Goal: Information Seeking & Learning: Learn about a topic

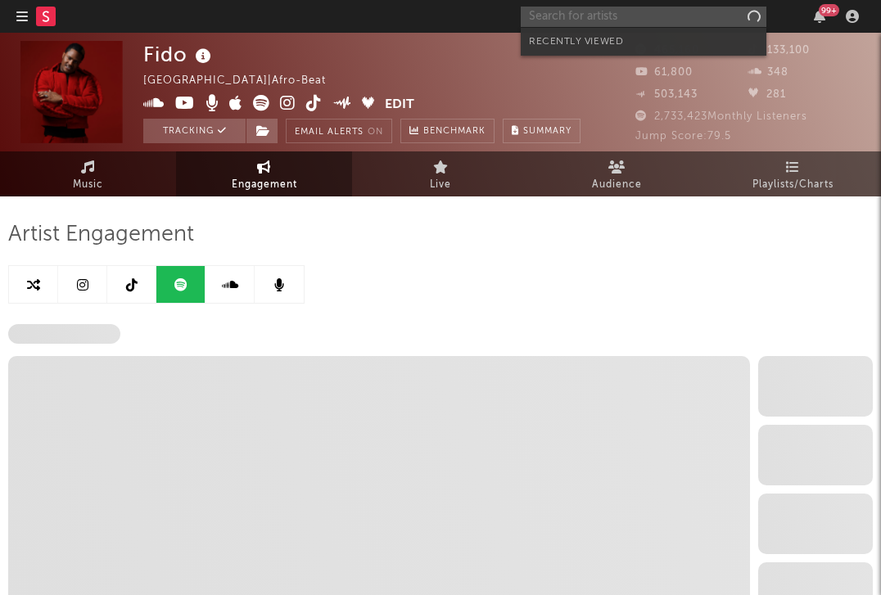
click at [613, 11] on input "text" at bounding box center [644, 17] width 246 height 20
select select "6m"
select select "1w"
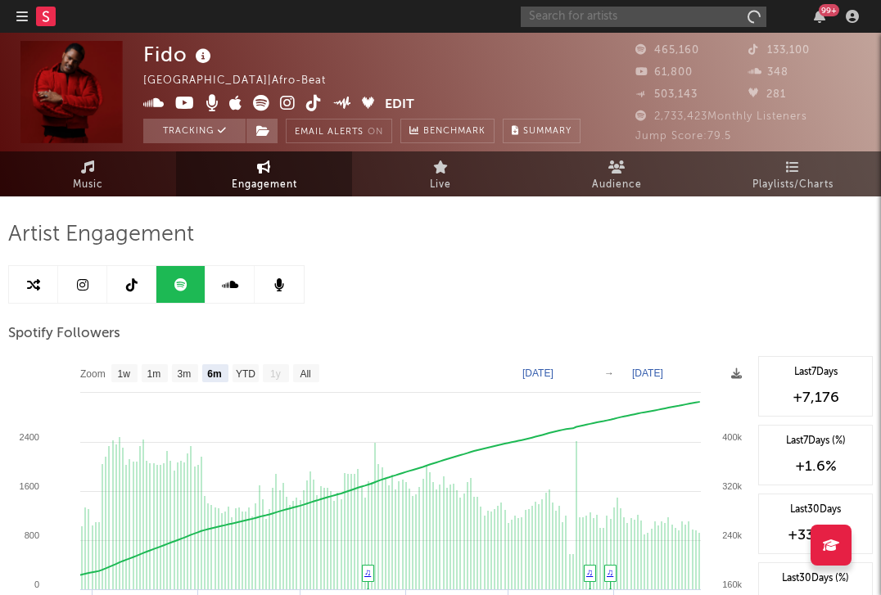
click at [823, 11] on div "99 +" at bounding box center [828, 10] width 20 height 12
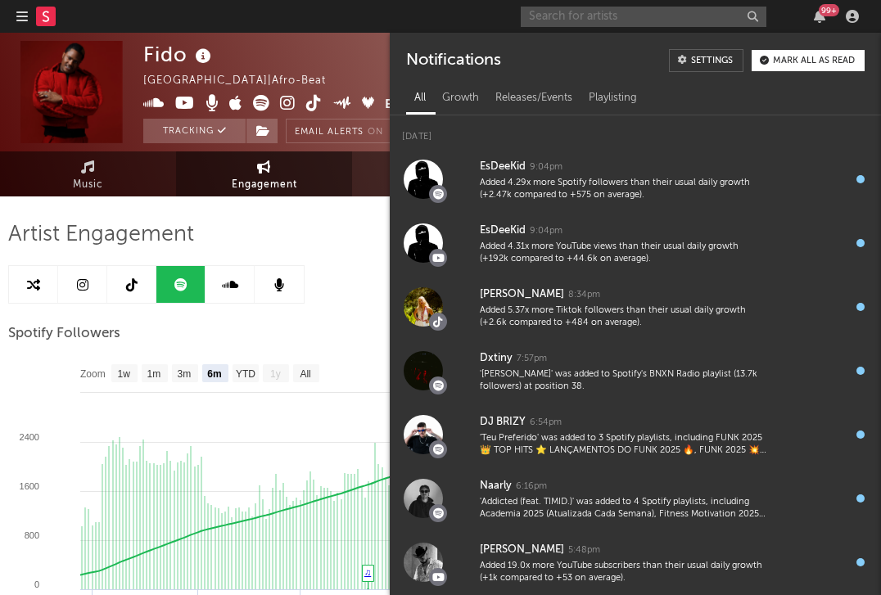
click at [823, 11] on div "99 +" at bounding box center [828, 10] width 20 height 12
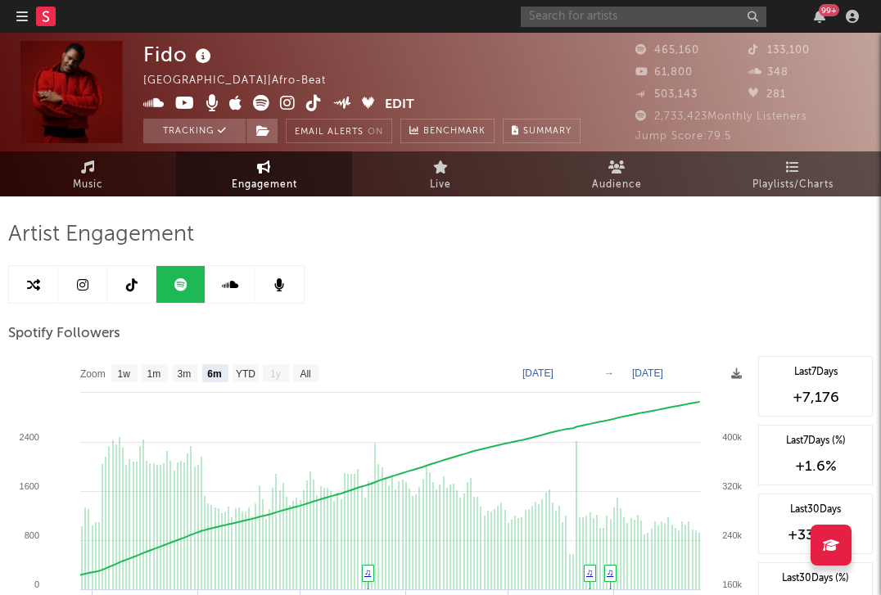
click at [667, 13] on input "text" at bounding box center [644, 17] width 246 height 20
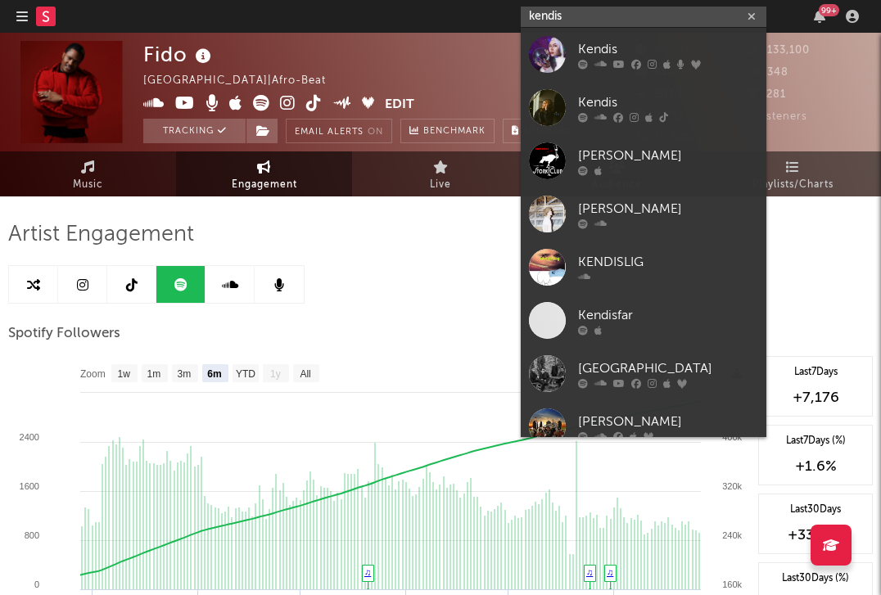
type input "kendis"
click at [631, 59] on icon at bounding box center [636, 64] width 10 height 10
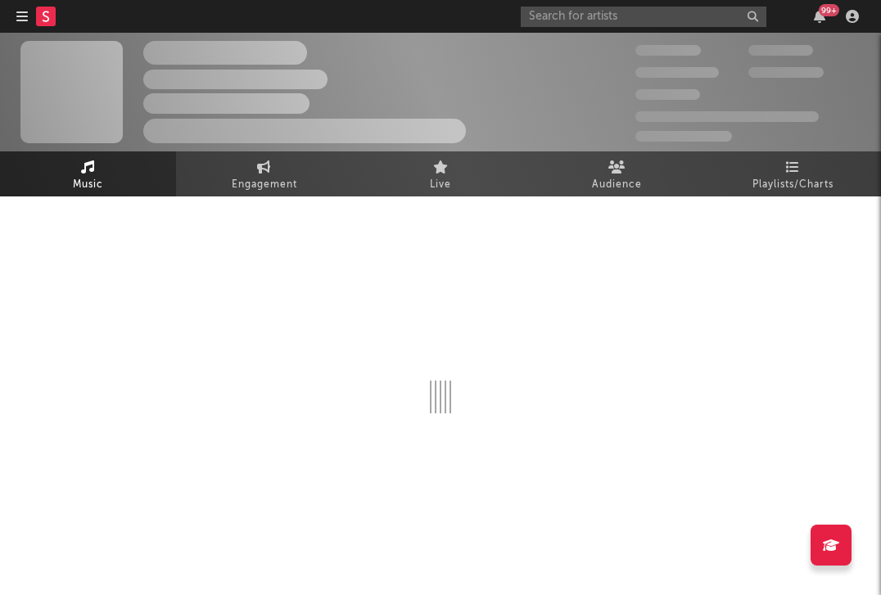
select select "6m"
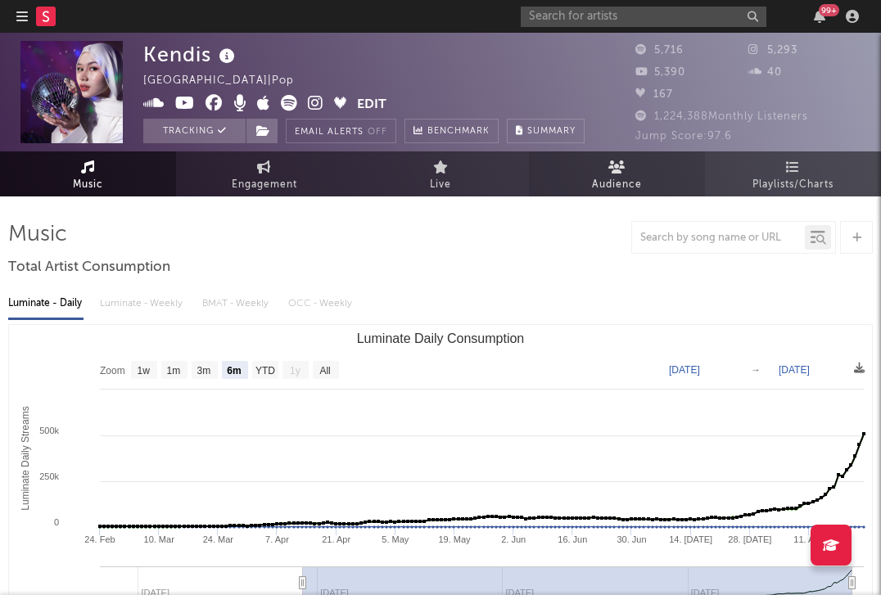
click at [601, 178] on span "Audience" at bounding box center [617, 185] width 50 height 20
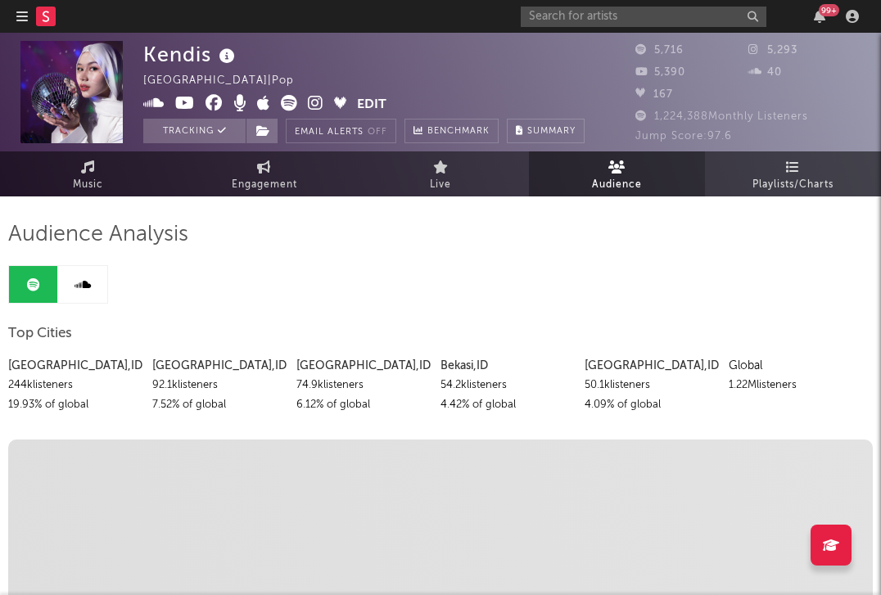
click at [751, 174] on link "Playlists/Charts" at bounding box center [793, 173] width 176 height 45
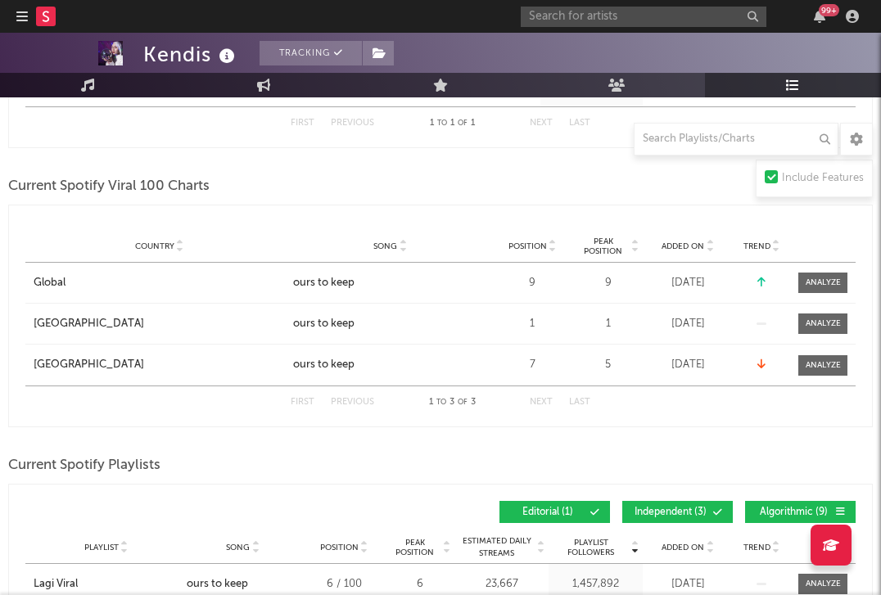
scroll to position [561, 0]
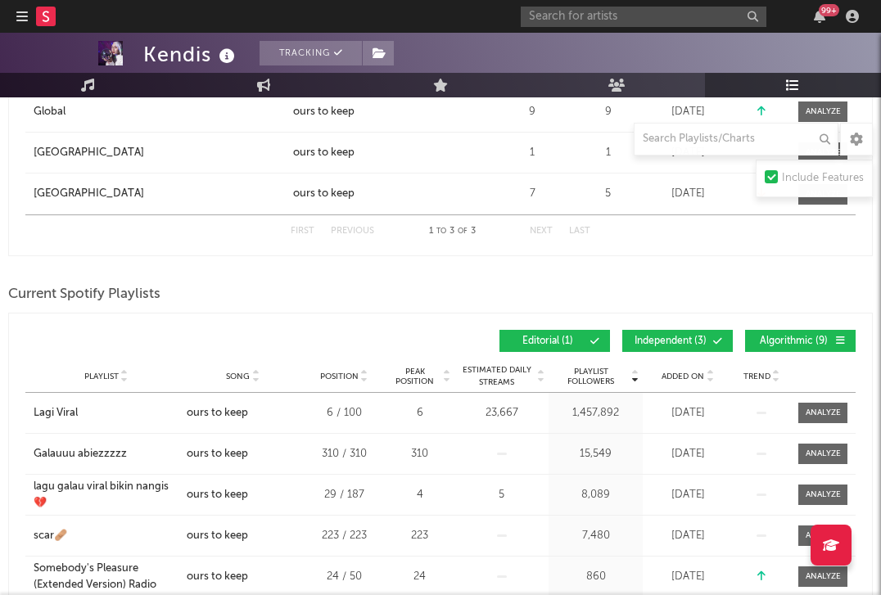
click at [595, 385] on div "Playlist City Song Position Peak Position Estimated Daily Streams Playlist Foll…" at bounding box center [440, 376] width 830 height 33
click at [592, 373] on span "Playlist Followers" at bounding box center [590, 377] width 76 height 20
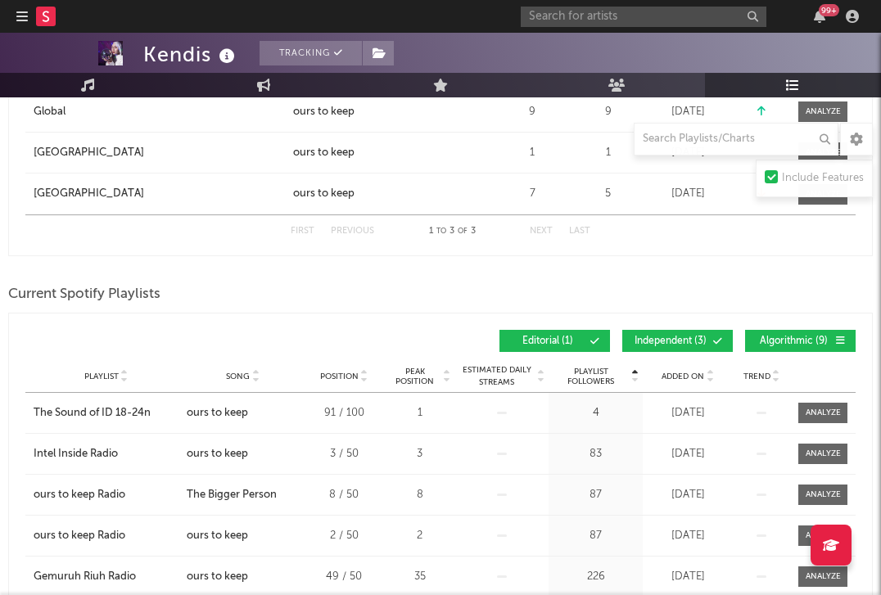
click at [590, 376] on span "Playlist Followers" at bounding box center [590, 377] width 76 height 20
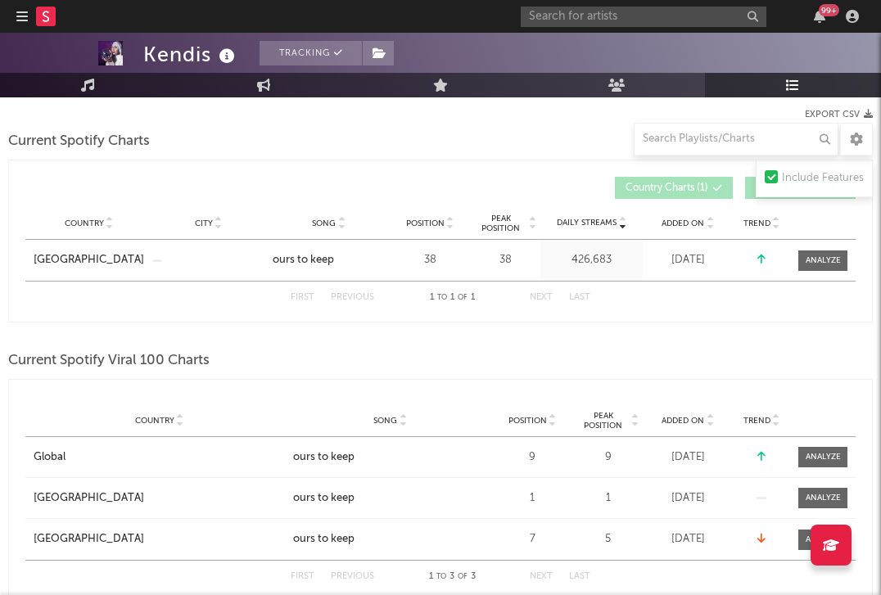
scroll to position [0, 0]
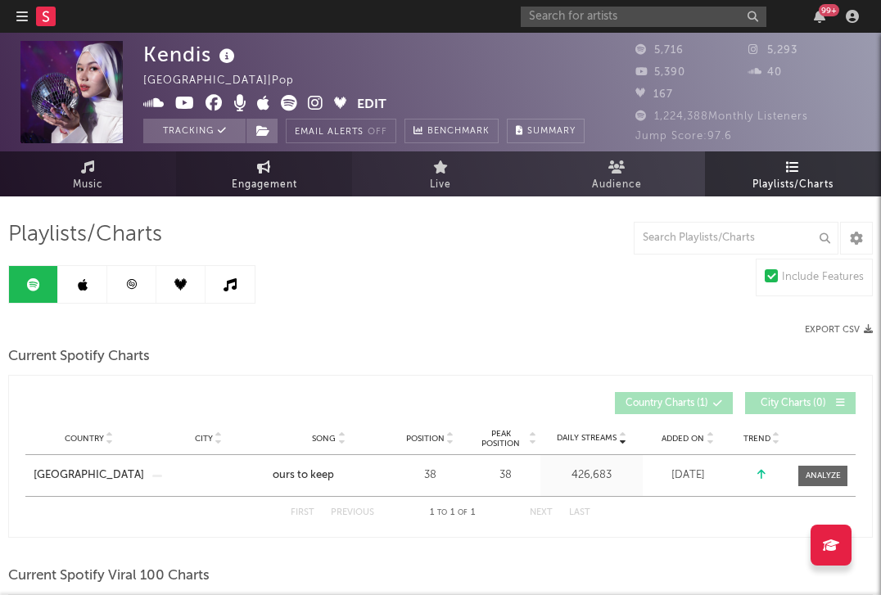
click at [254, 184] on span "Engagement" at bounding box center [264, 185] width 65 height 20
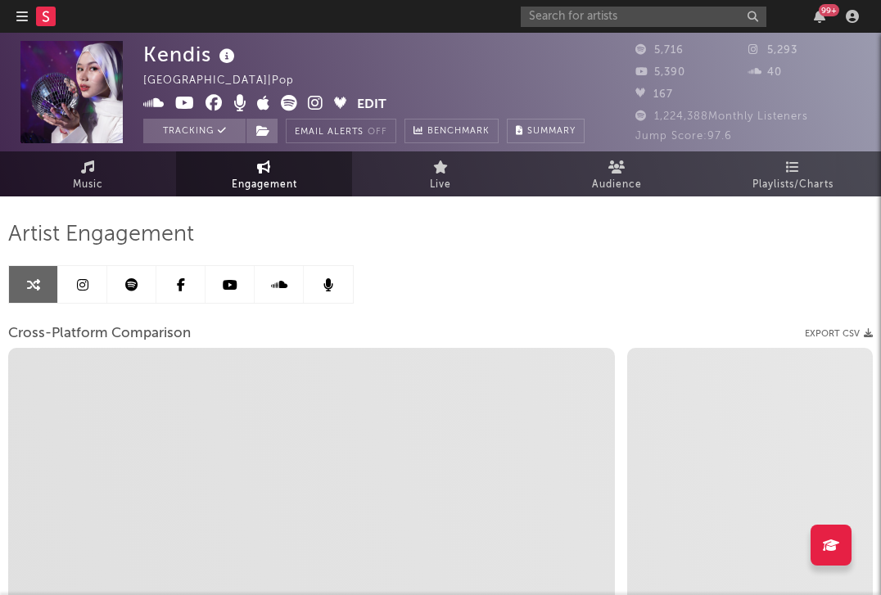
select select "1w"
select select "1m"
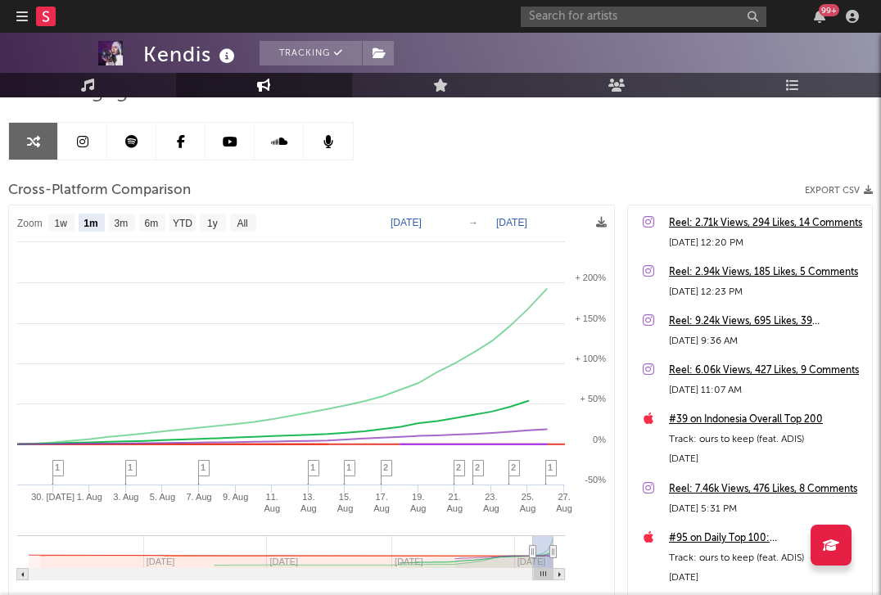
scroll to position [140, 0]
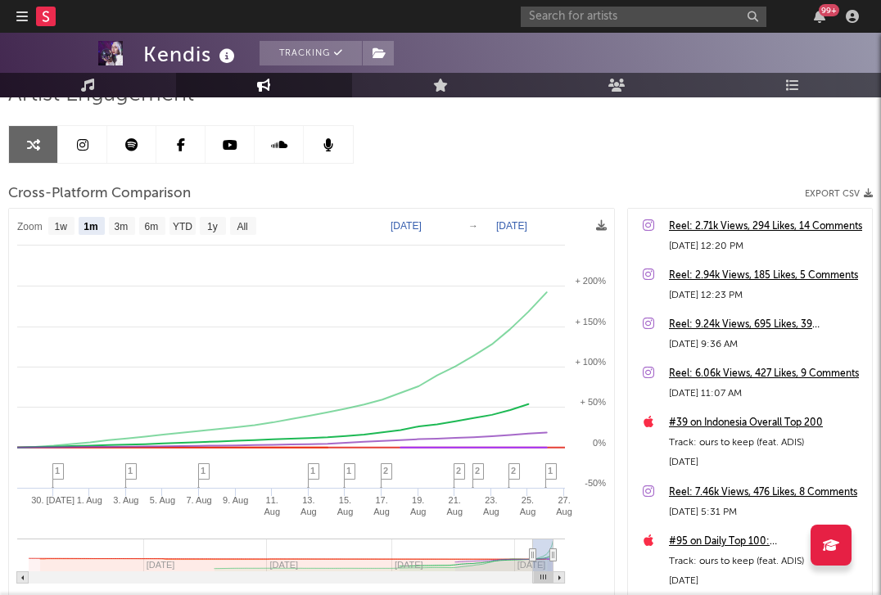
click at [227, 138] on icon at bounding box center [230, 144] width 15 height 13
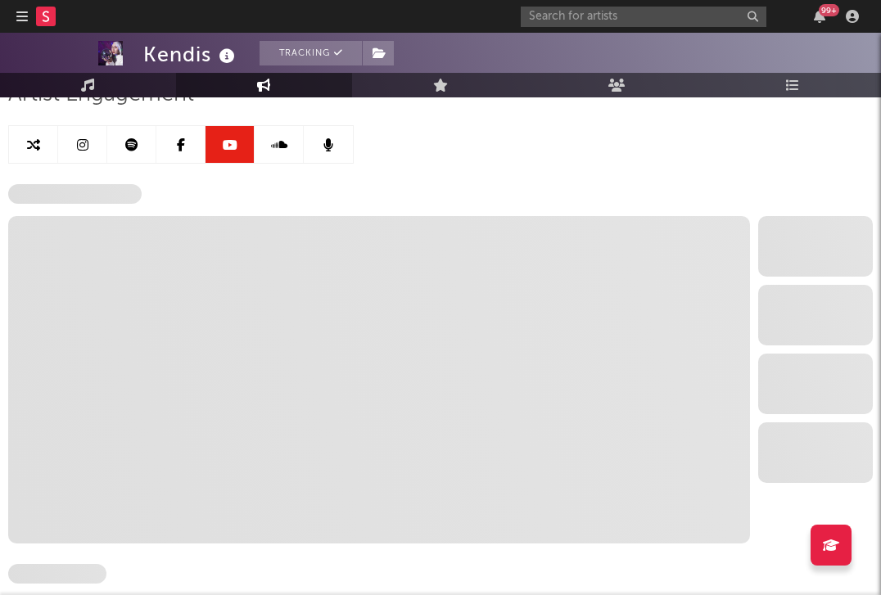
select select "6m"
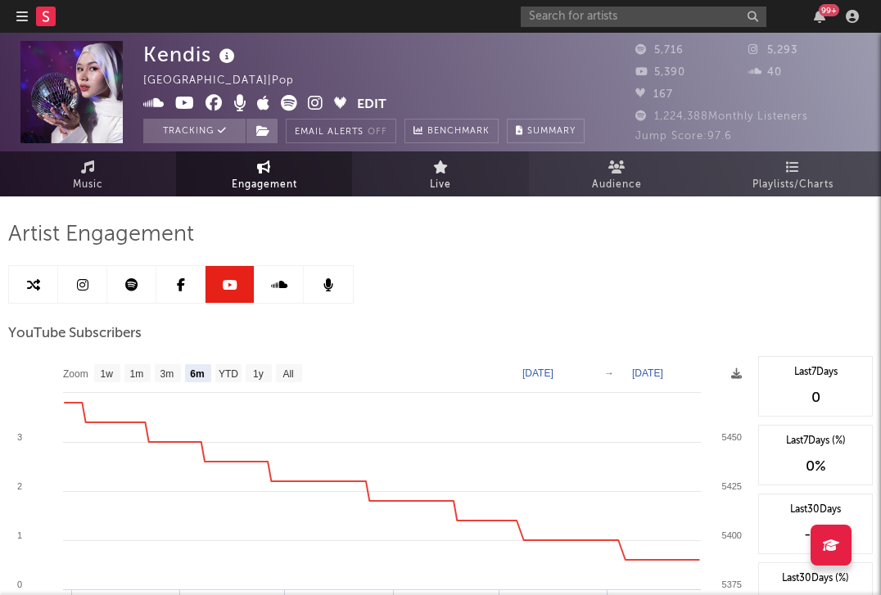
click at [436, 152] on link "Live" at bounding box center [440, 173] width 176 height 45
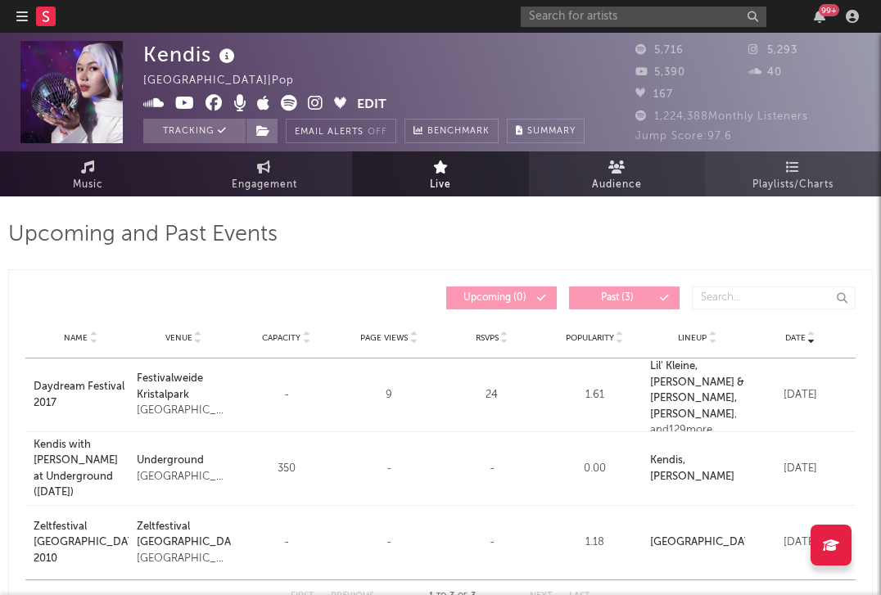
click at [573, 174] on link "Audience" at bounding box center [617, 173] width 176 height 45
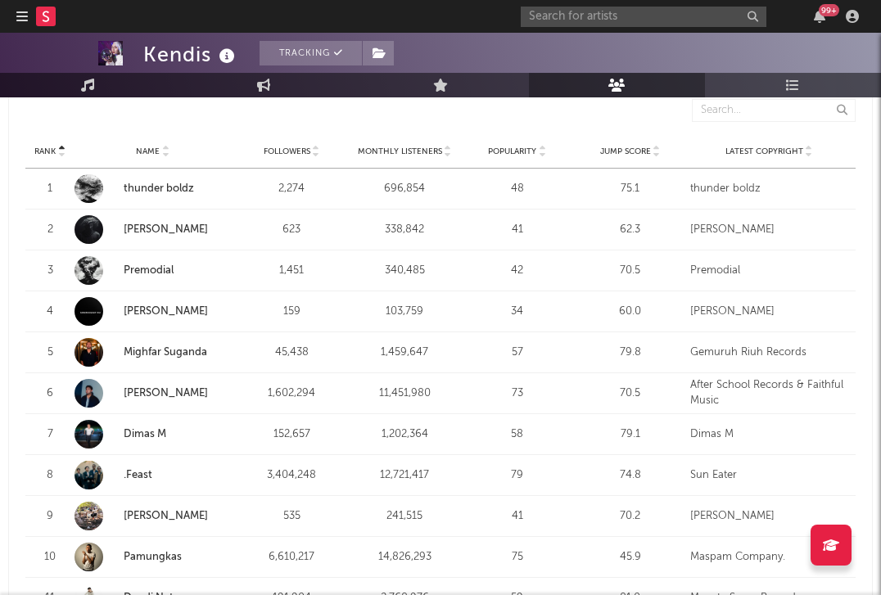
scroll to position [607, 0]
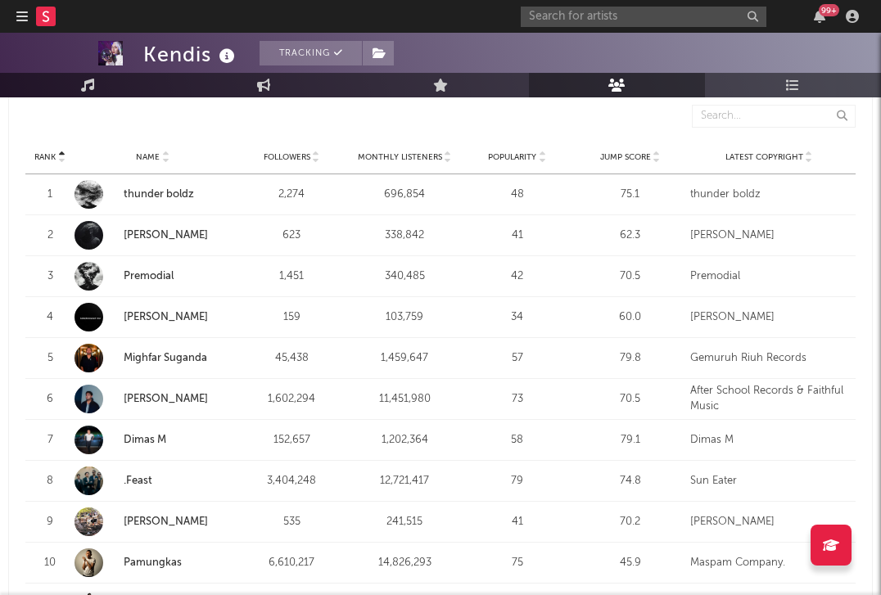
click at [419, 155] on span "Monthly Listeners" at bounding box center [400, 157] width 84 height 10
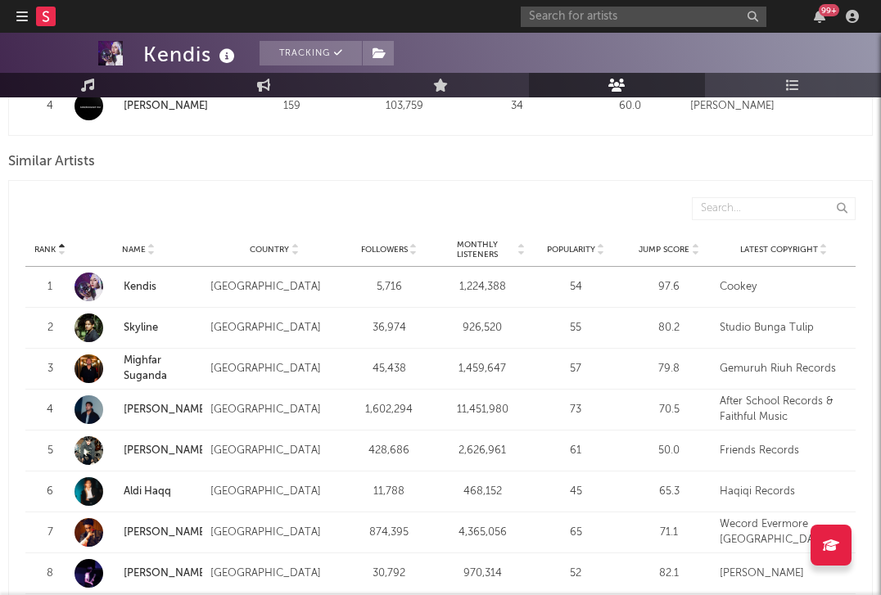
scroll to position [1478, 0]
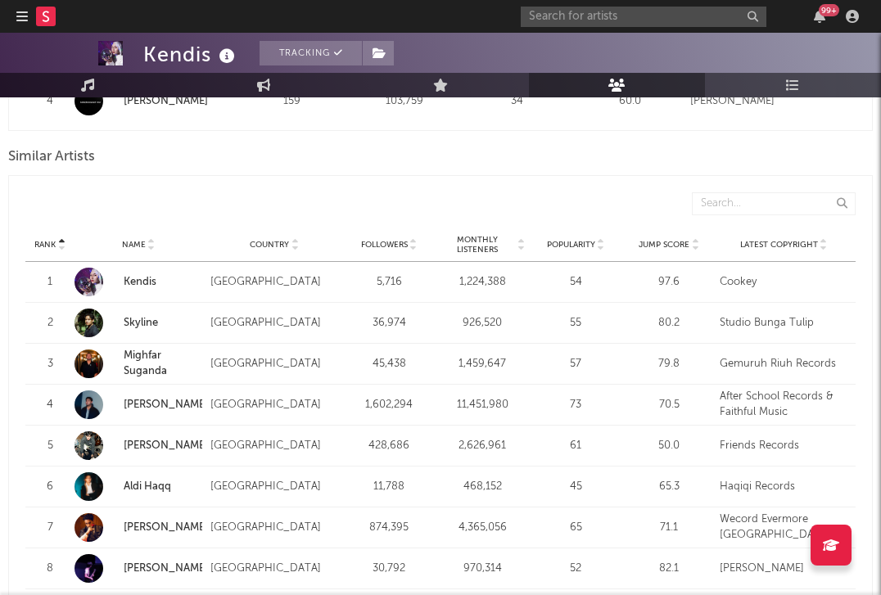
click at [471, 253] on span "Monthly Listeners" at bounding box center [477, 245] width 75 height 20
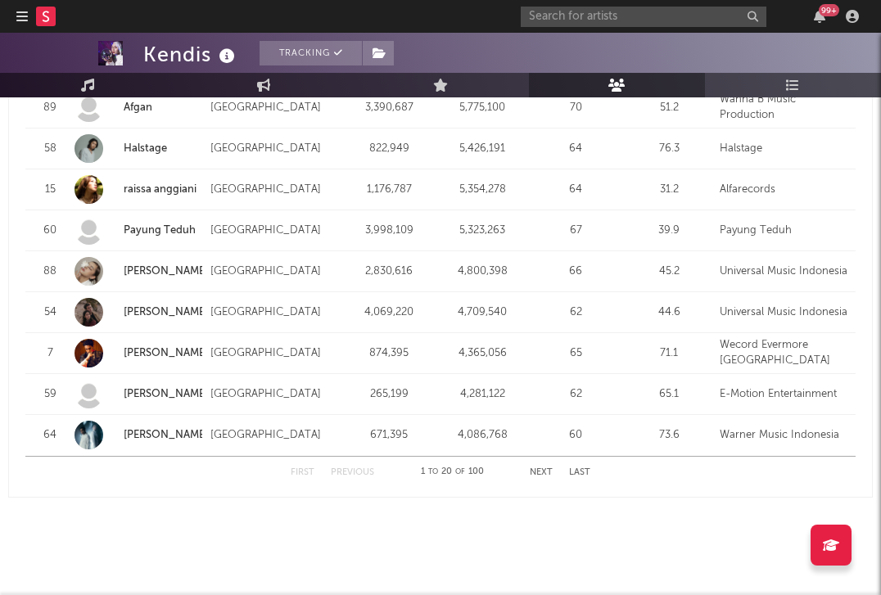
scroll to position [2119, 0]
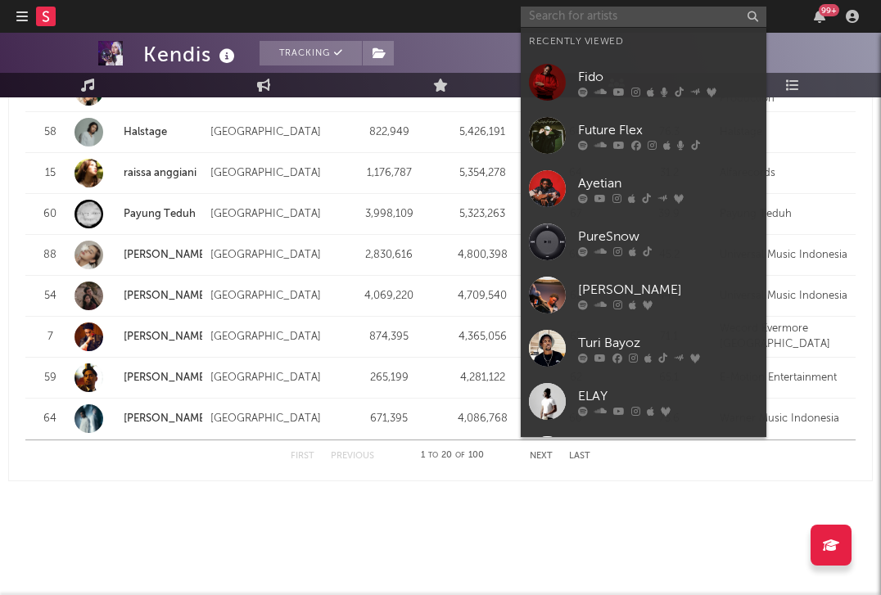
click at [656, 16] on input "text" at bounding box center [644, 17] width 246 height 20
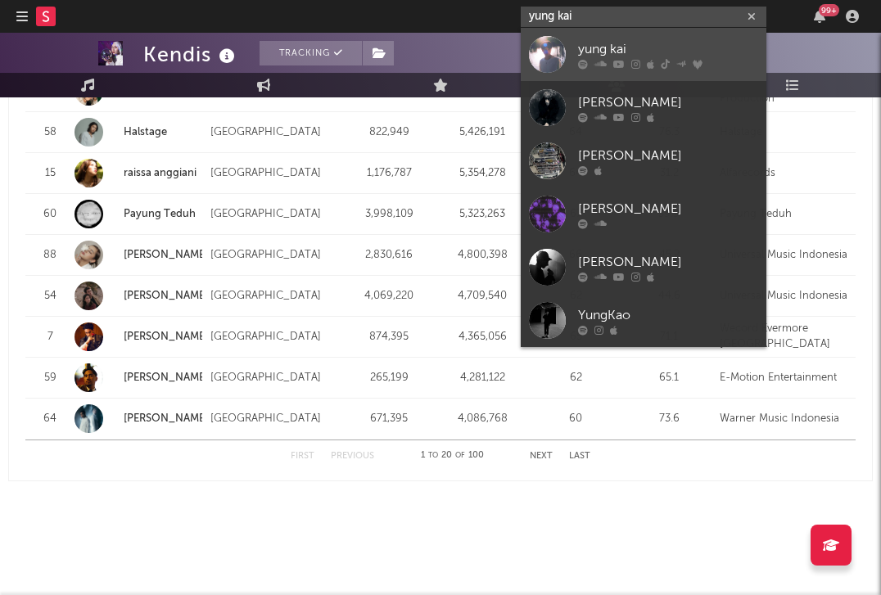
type input "yung kai"
click at [542, 50] on div at bounding box center [547, 54] width 37 height 37
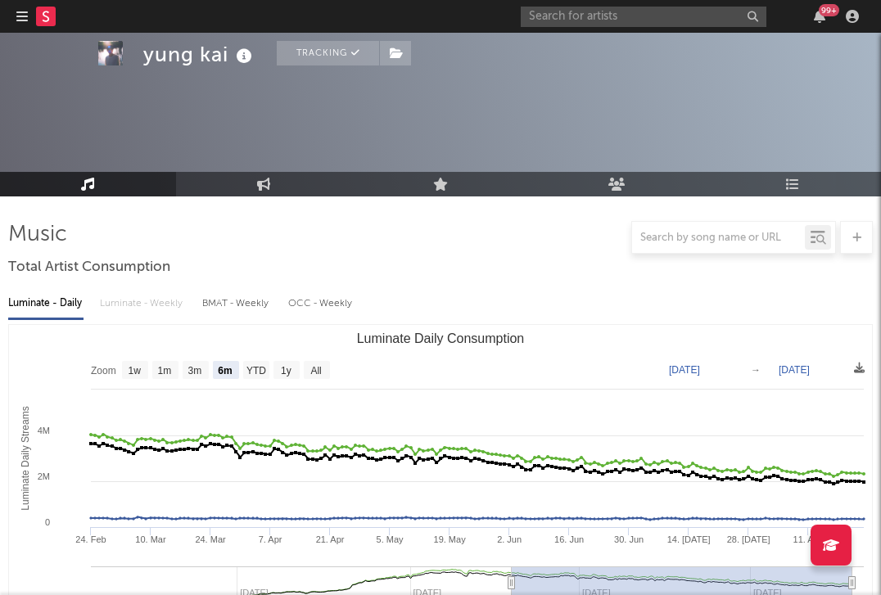
click at [286, 365] on text "1y" at bounding box center [286, 370] width 11 height 11
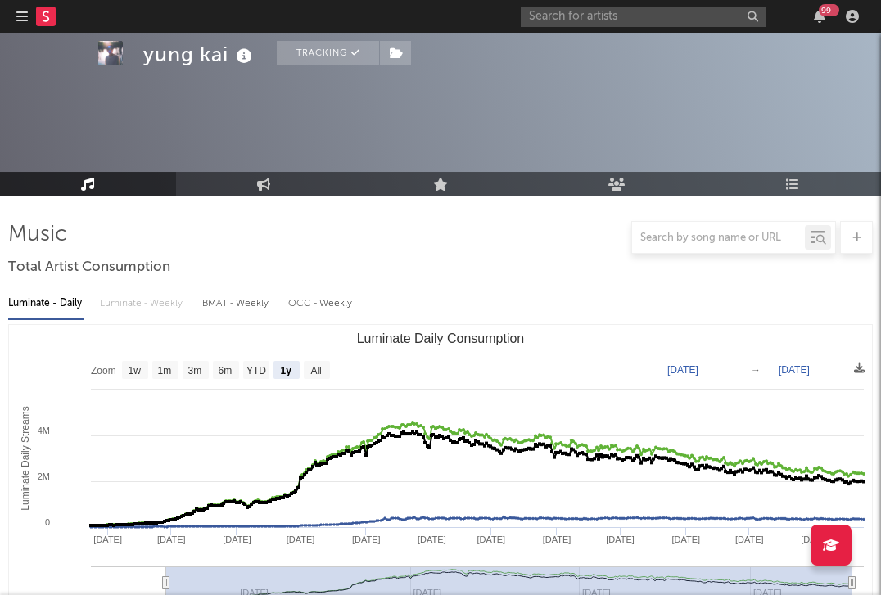
select select "1y"
type input "[DATE]"
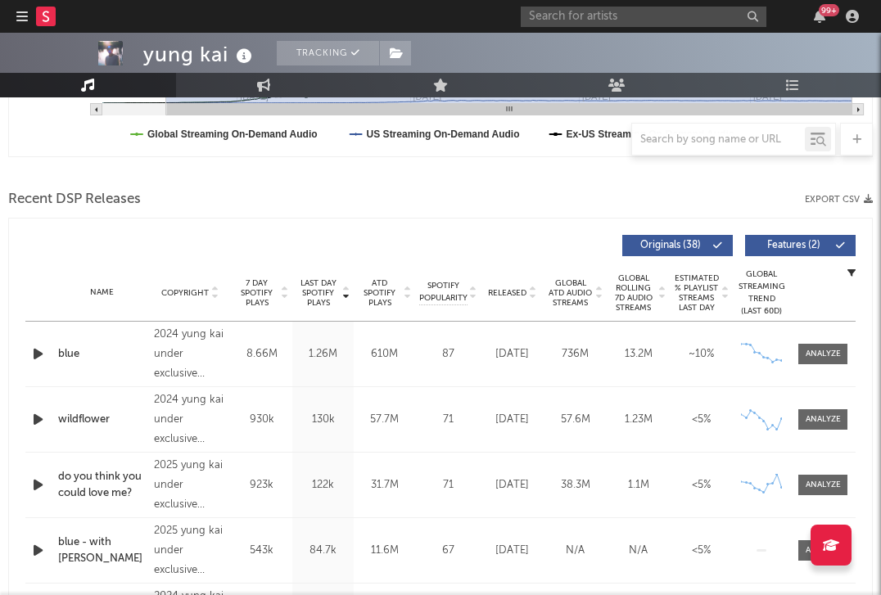
scroll to position [512, 0]
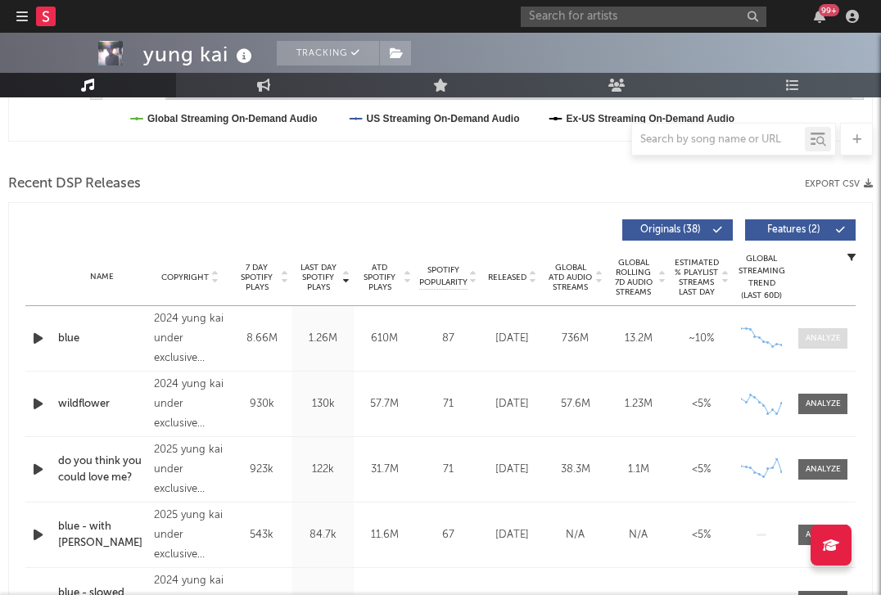
click at [799, 339] on span at bounding box center [822, 338] width 49 height 20
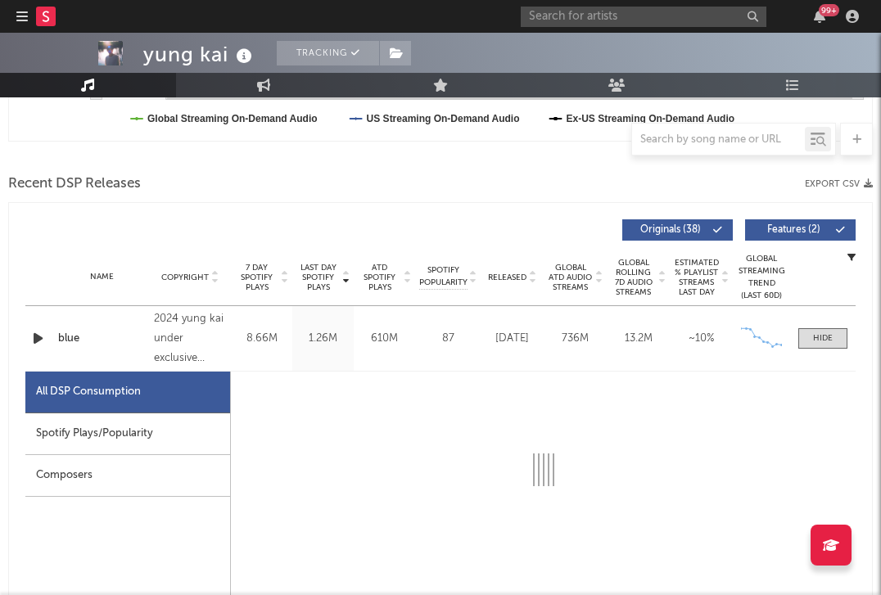
click at [146, 444] on div "Spotify Plays/Popularity" at bounding box center [127, 434] width 205 height 42
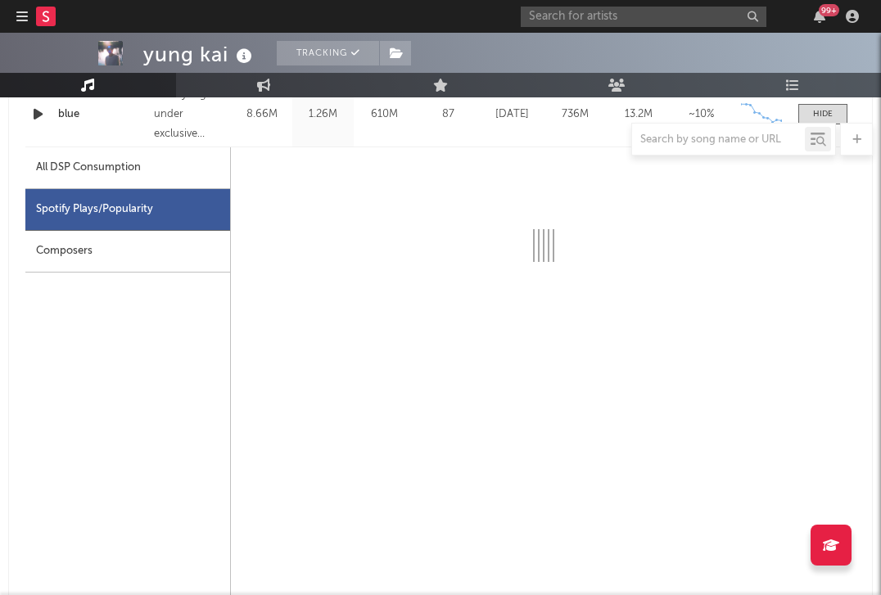
scroll to position [737, 0]
select select "6m"
select select "1w"
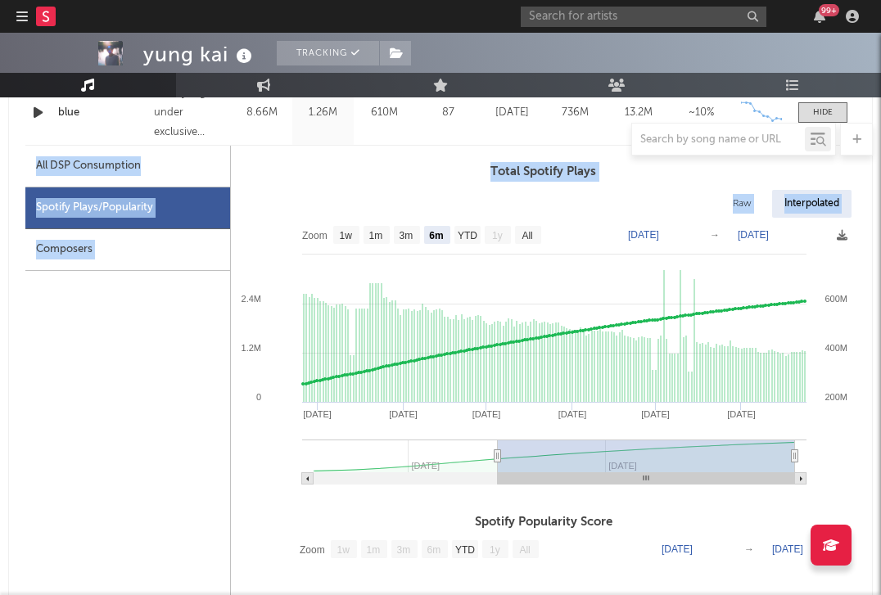
drag, startPoint x: 96, startPoint y: 156, endPoint x: 309, endPoint y: 273, distance: 243.6
click at [302, 265] on div "All DSP Consumption Spotify Plays/Popularity Composers Total Spotify Plays Raw …" at bounding box center [440, 535] width 830 height 778
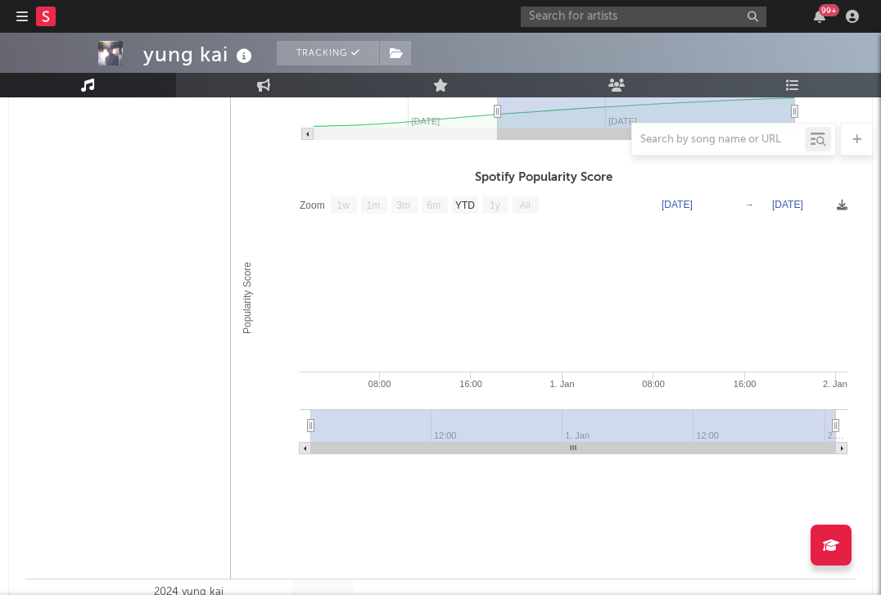
scroll to position [1351, 0]
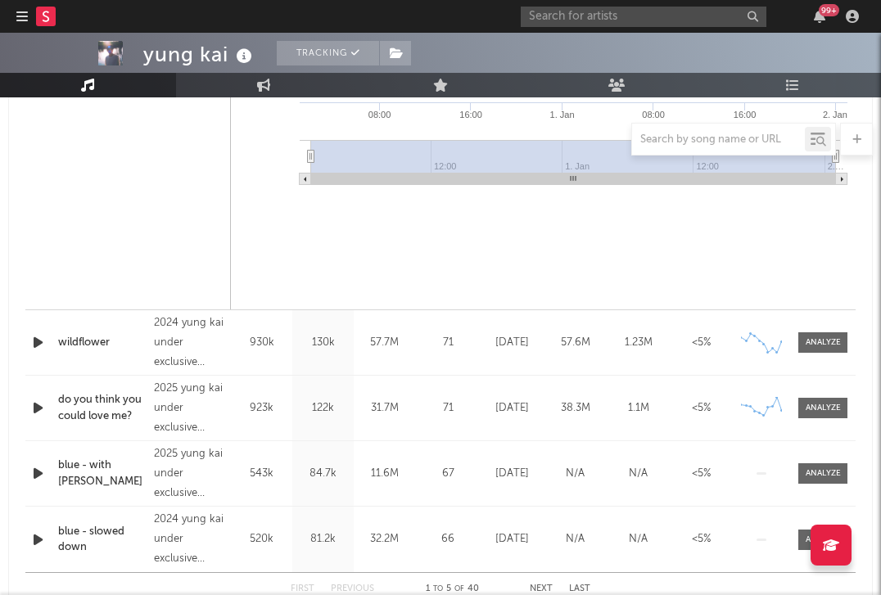
click at [34, 473] on icon "button" at bounding box center [37, 473] width 17 height 20
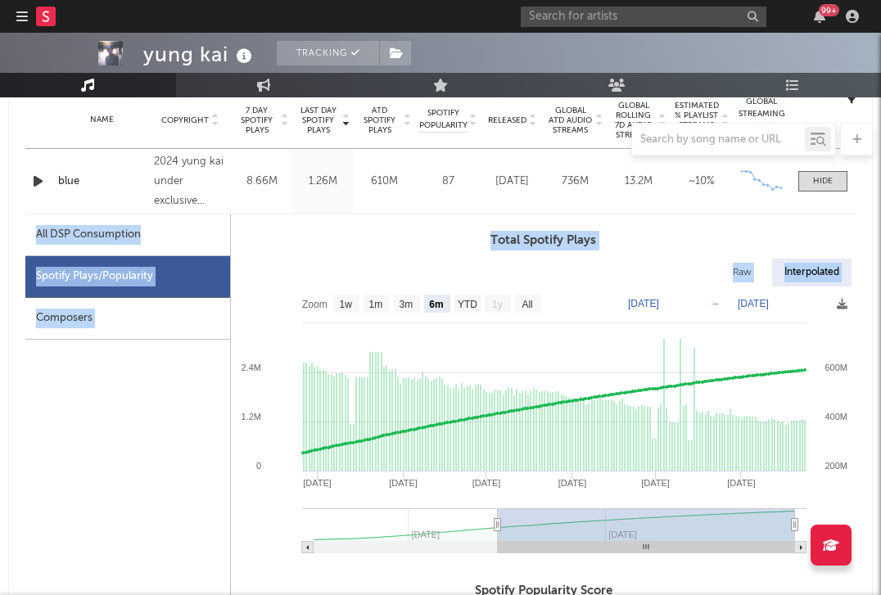
scroll to position [532, 0]
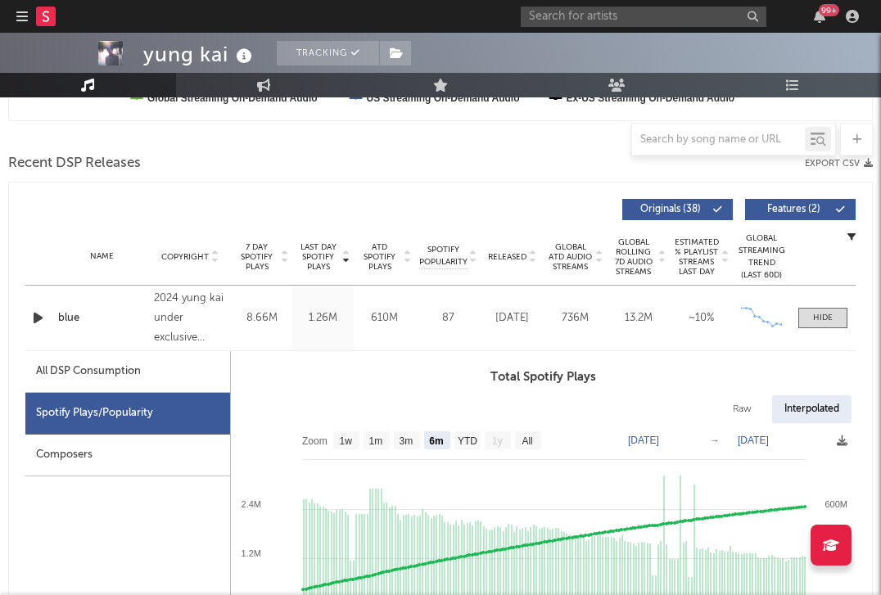
click at [571, 168] on div "Recent DSP Releases Export CSV" at bounding box center [440, 164] width 864 height 28
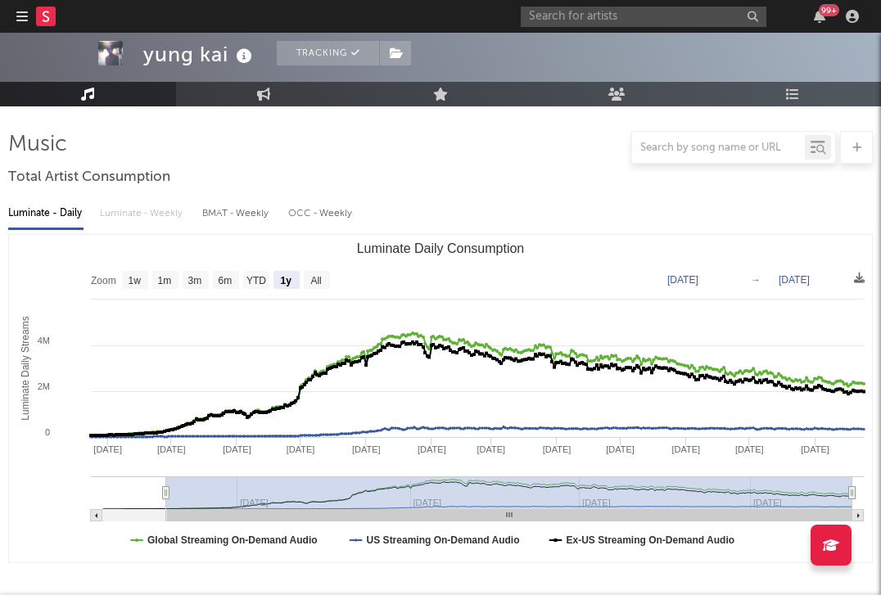
scroll to position [0, 0]
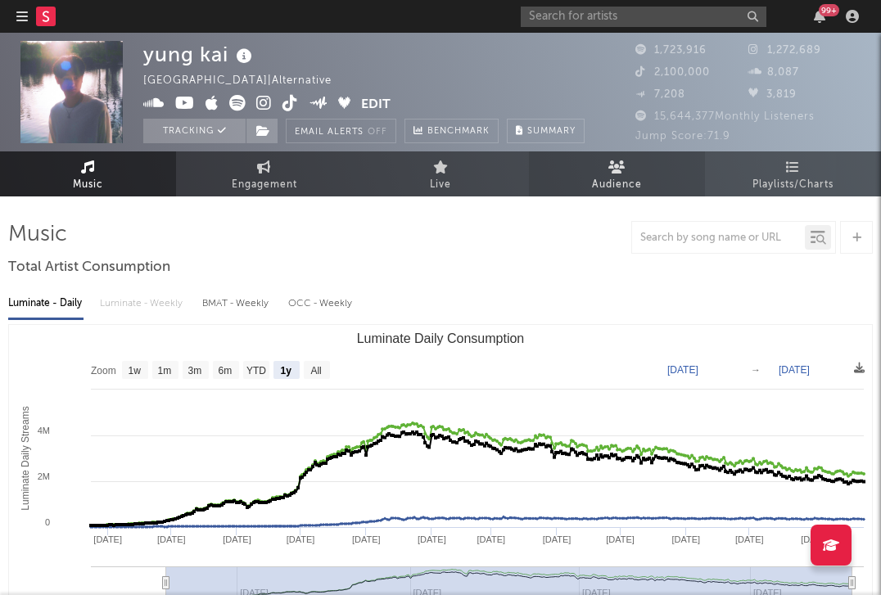
click at [615, 173] on icon at bounding box center [616, 166] width 17 height 13
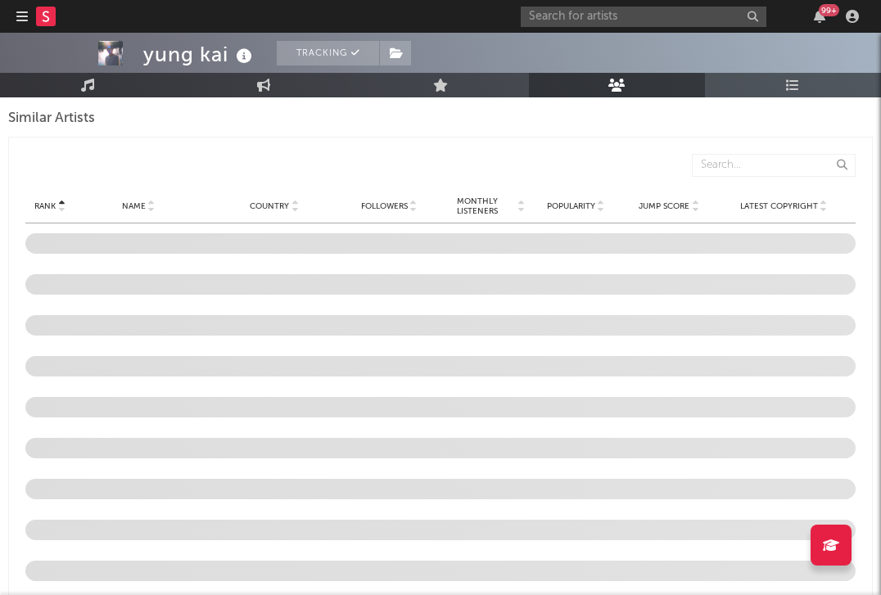
scroll to position [1527, 0]
